Goal: Information Seeking & Learning: Learn about a topic

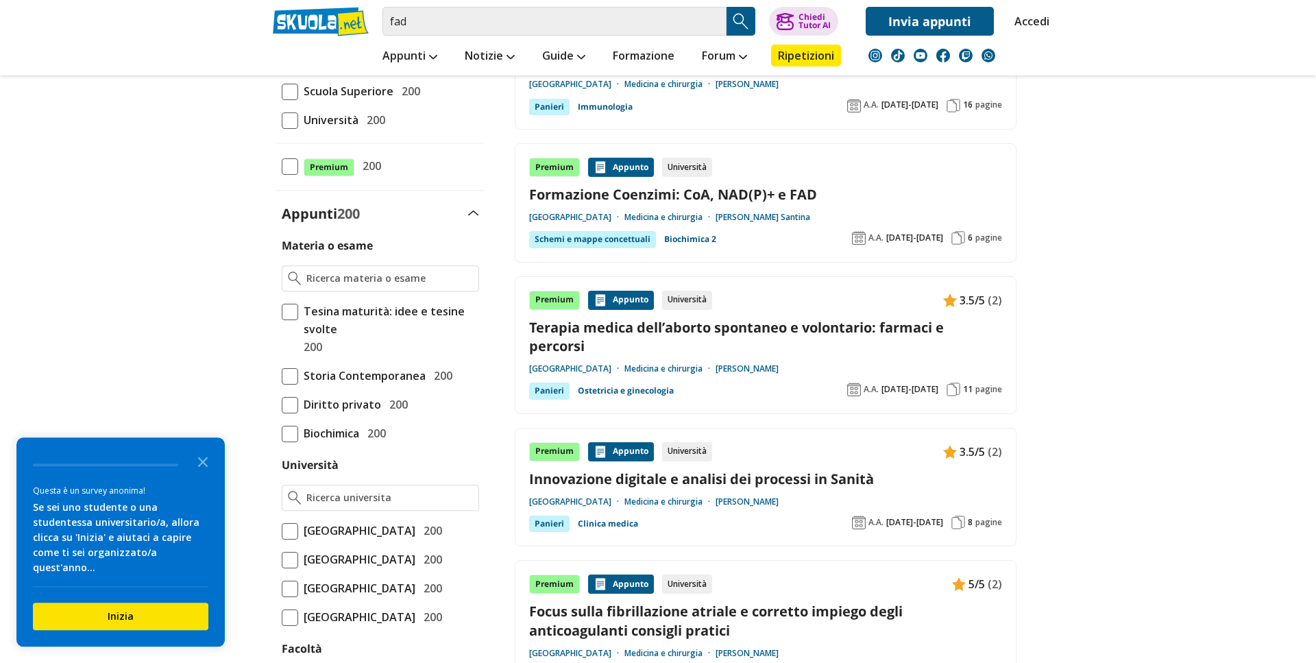
scroll to position [233, 0]
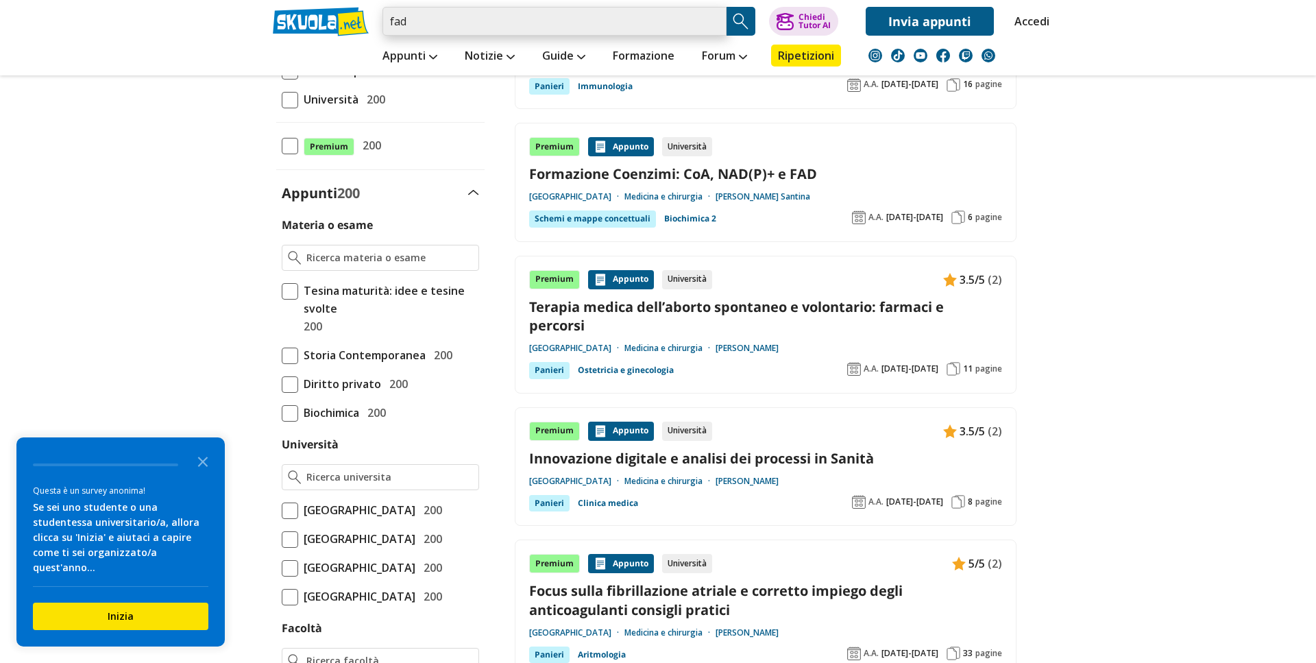
drag, startPoint x: 468, startPoint y: 17, endPoint x: 297, endPoint y: 23, distance: 170.8
click at [383, 23] on input "fad" at bounding box center [555, 21] width 344 height 29
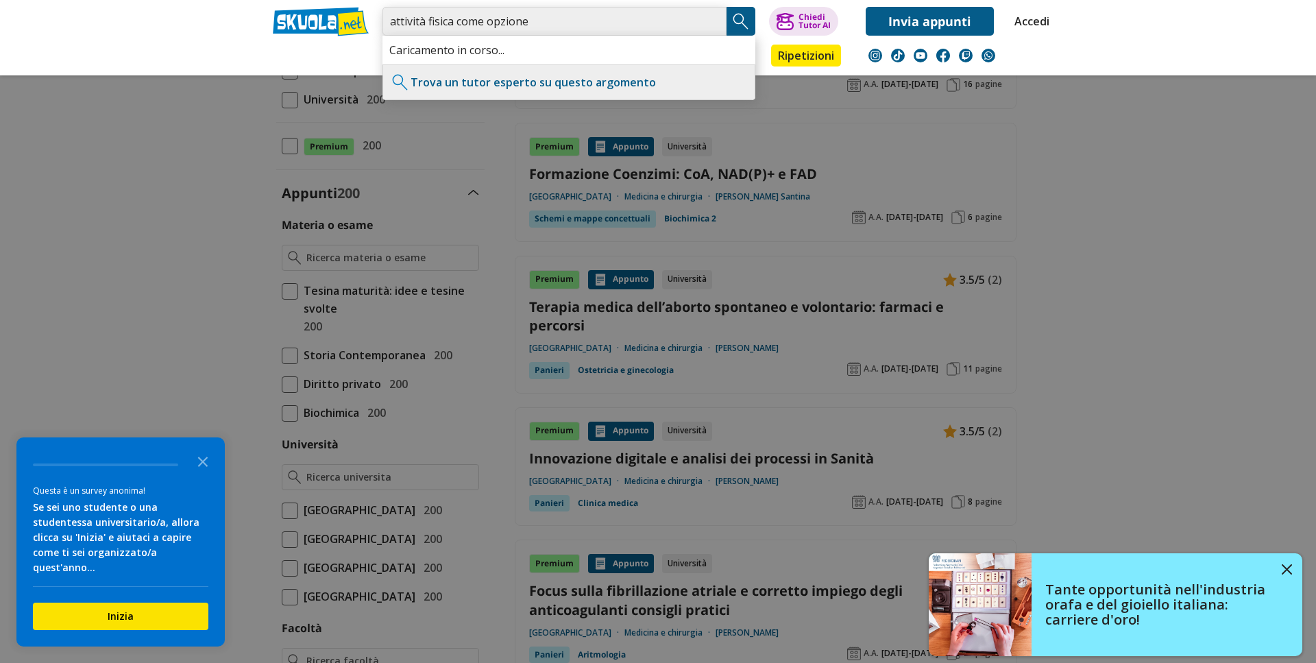
type input "attività fisica come opzione"
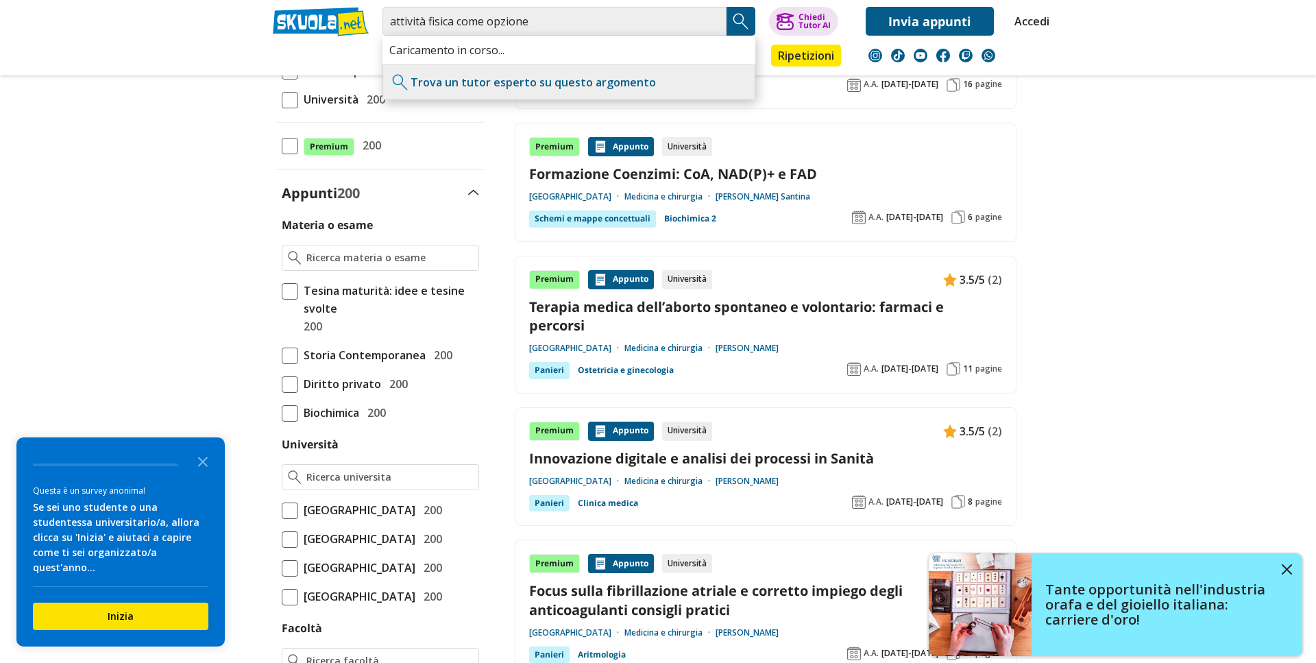
click at [744, 19] on img "Search Button" at bounding box center [741, 21] width 21 height 21
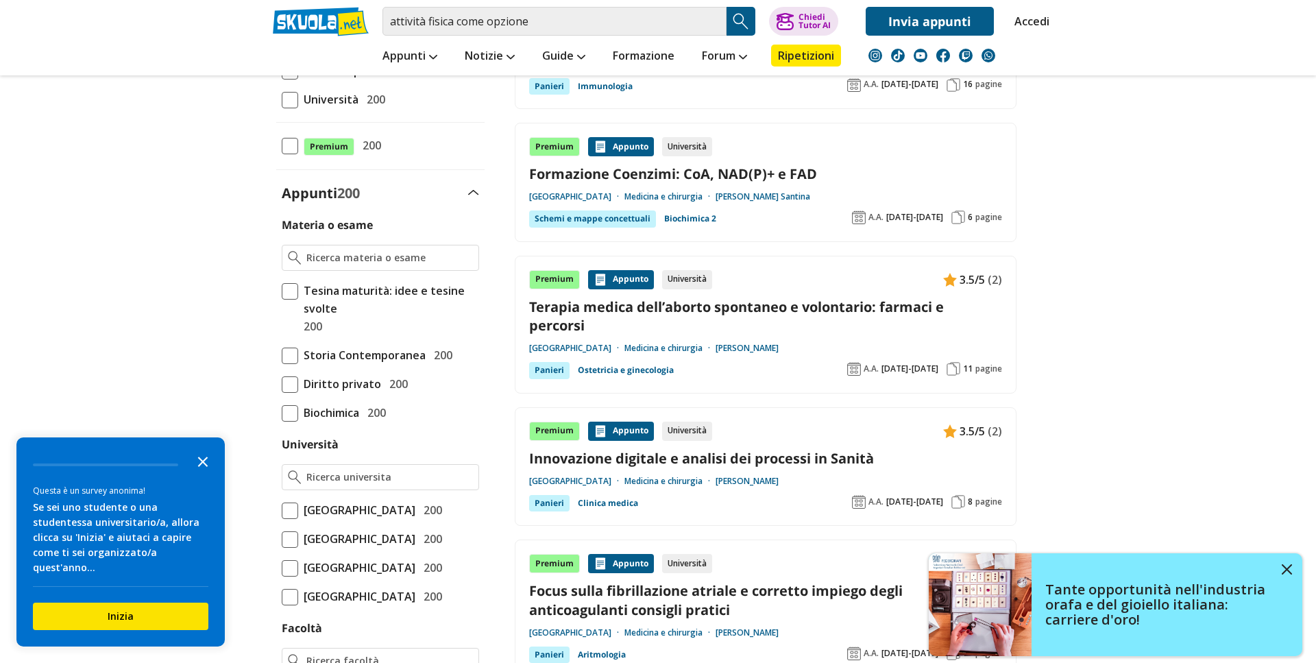
click at [197, 474] on icon "Close the survey" at bounding box center [202, 460] width 27 height 27
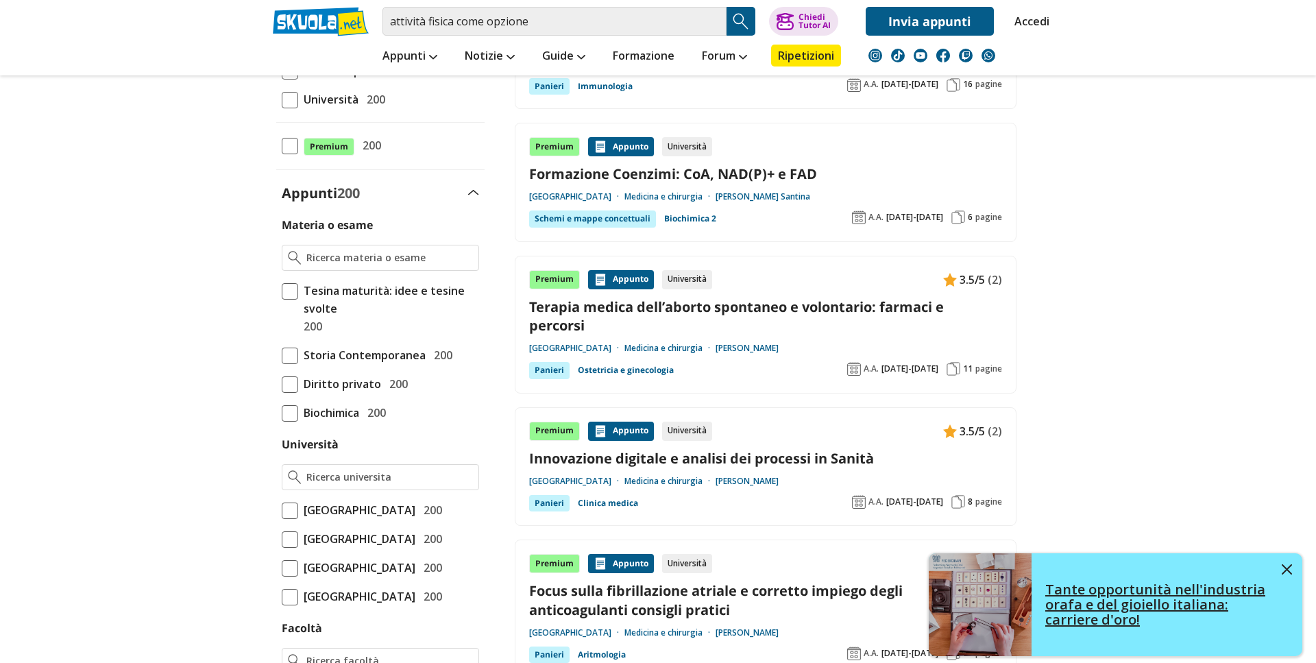
click at [1292, 567] on img at bounding box center [1287, 569] width 10 height 10
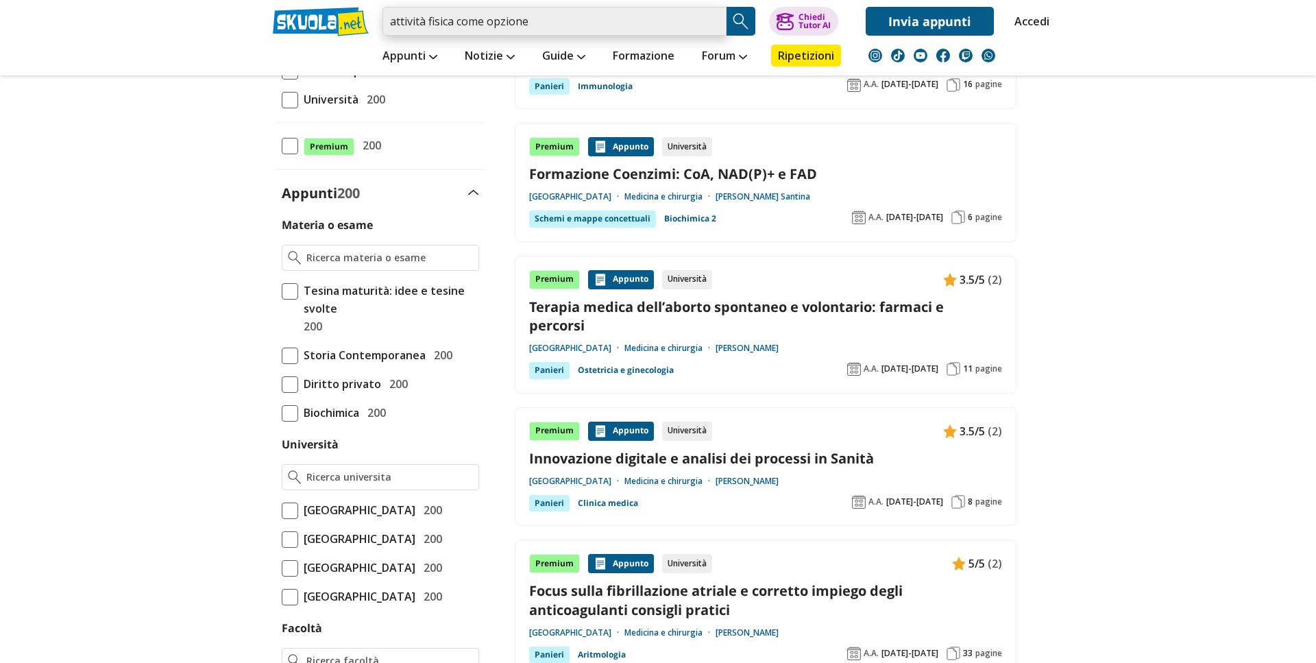
click at [574, 17] on input "attività fisica come opzione" at bounding box center [555, 21] width 344 height 29
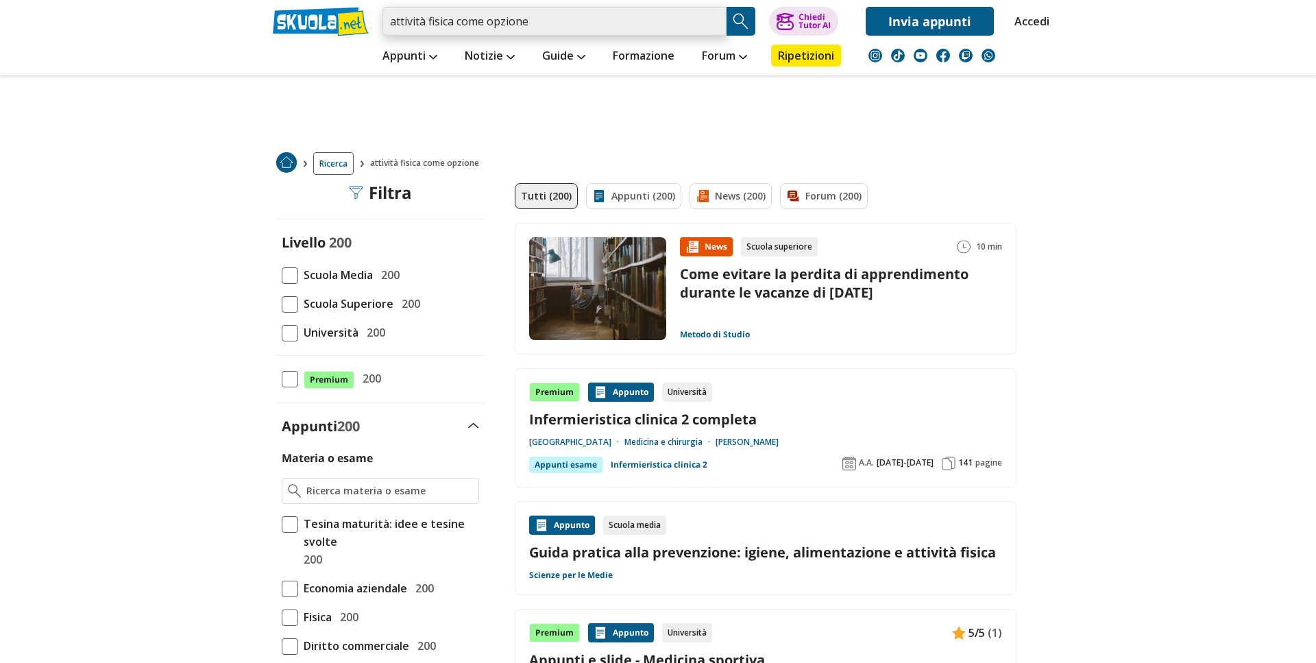
drag, startPoint x: 535, startPoint y: 23, endPoint x: 340, endPoint y: 29, distance: 194.8
click at [383, 28] on input "attività fisica come opzione" at bounding box center [555, 21] width 344 height 29
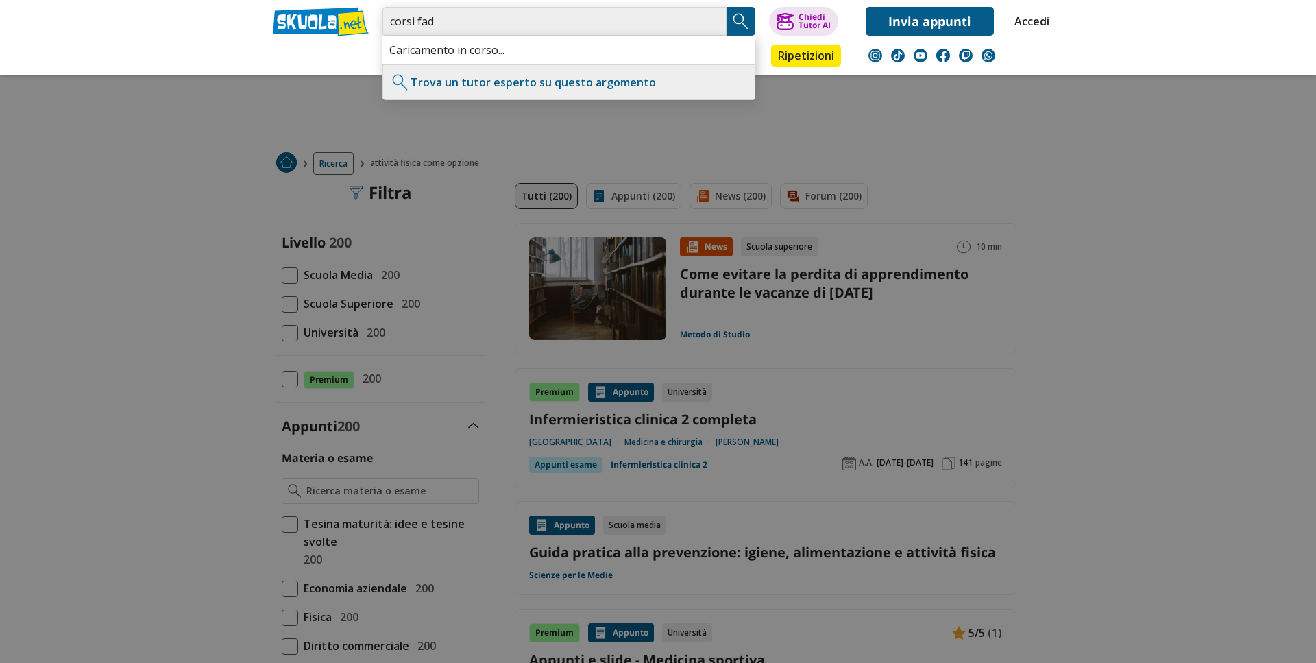
type input "corsi fad"
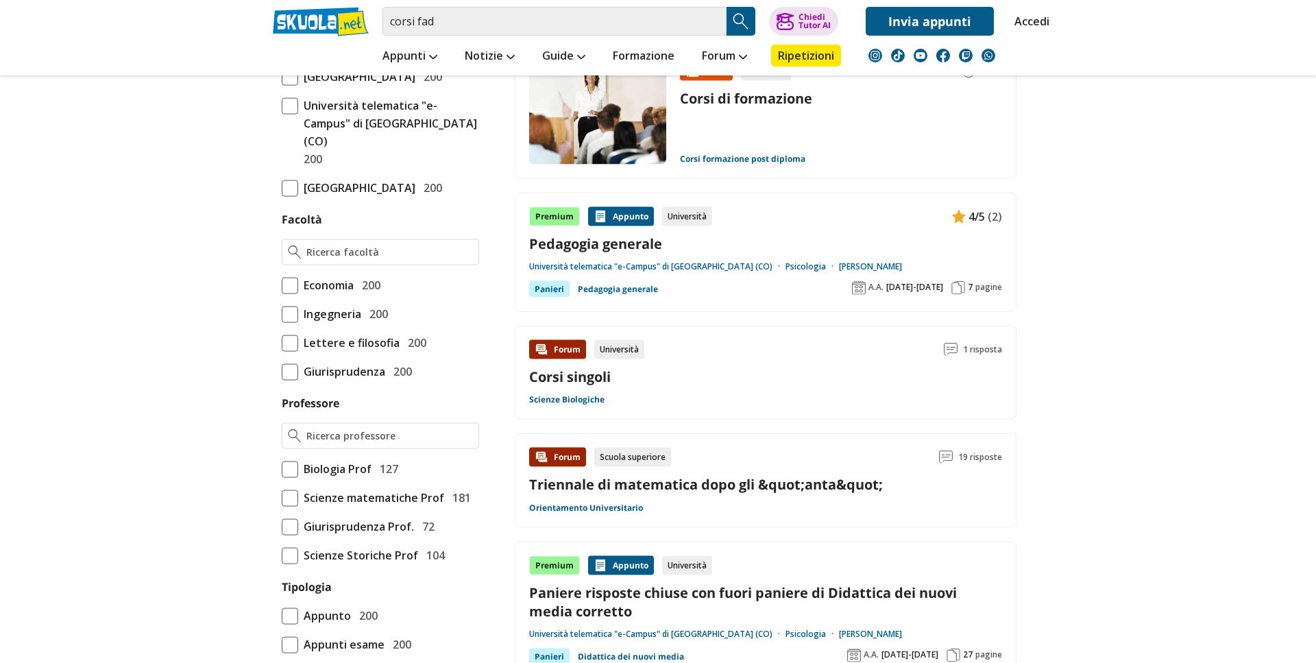
scroll to position [699, 0]
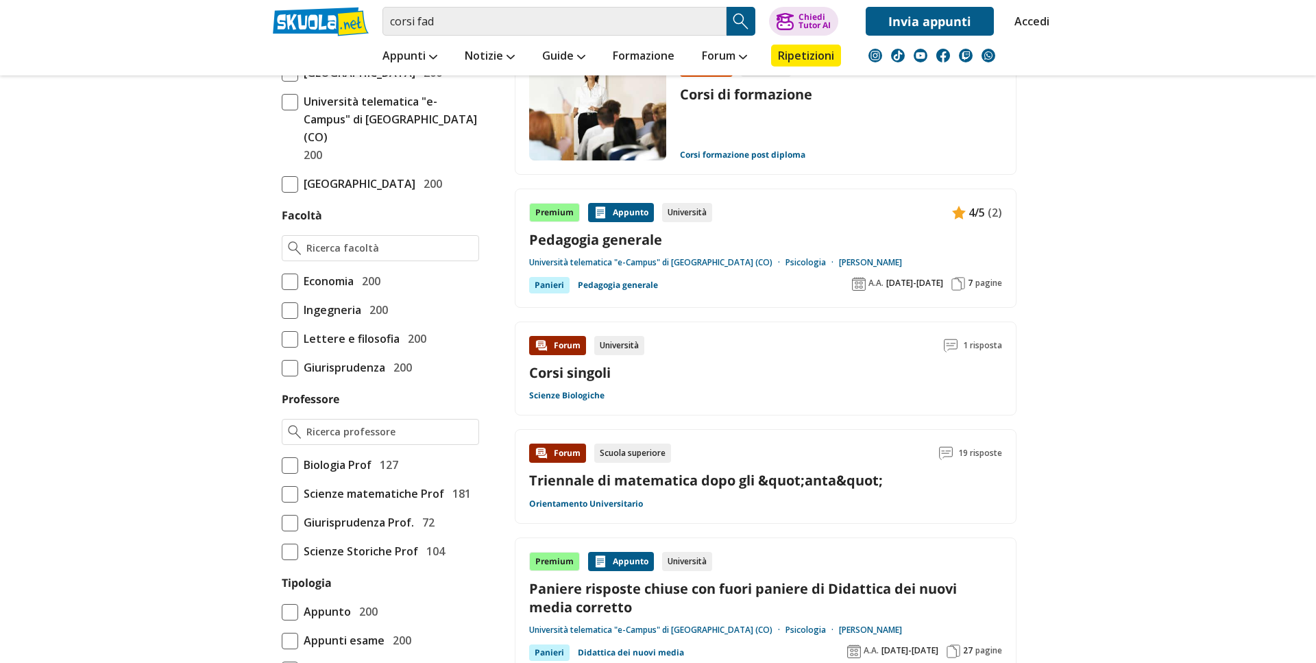
click at [303, 25] on link at bounding box center [321, 21] width 96 height 29
